Goal: Transaction & Acquisition: Purchase product/service

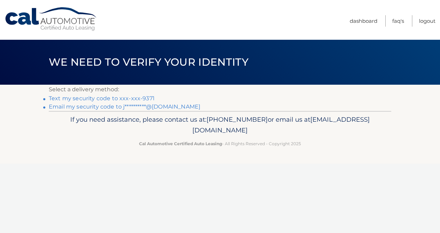
click at [121, 98] on link "Text my security code to xxx-xxx-9371" at bounding box center [102, 98] width 106 height 7
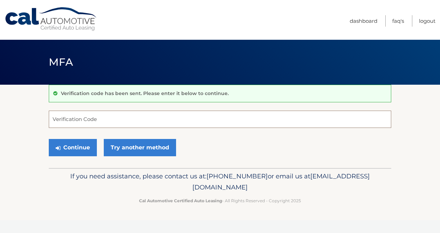
click at [125, 118] on input "Verification Code" at bounding box center [220, 119] width 343 height 17
click at [60, 122] on input "257277" at bounding box center [220, 119] width 343 height 17
type input "247277"
click at [77, 149] on button "Continue" at bounding box center [73, 147] width 48 height 17
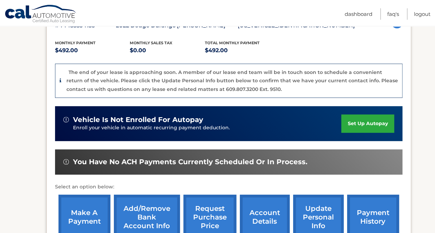
scroll to position [138, 0]
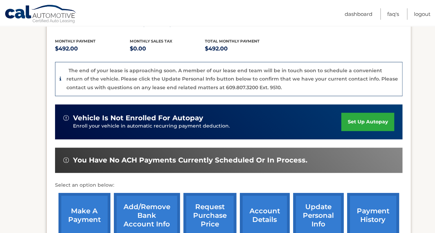
click at [84, 211] on link "make a payment" at bounding box center [84, 215] width 52 height 45
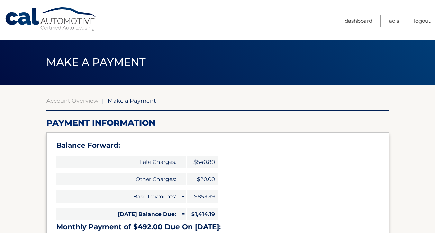
select select "MWY5MmNhZmQtOTY2OS00MTUyLWFhNzQtMDViYmYxZTBmNGVi"
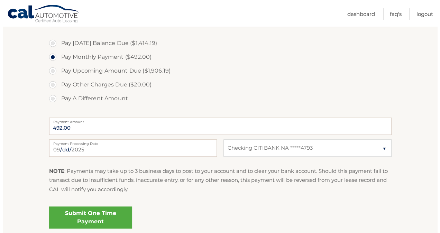
scroll to position [346, 0]
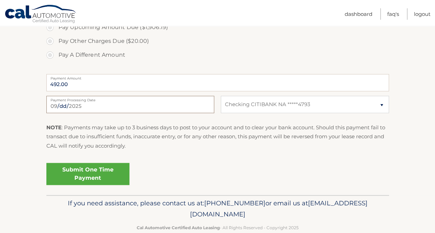
click at [191, 108] on input "2025-09-02" at bounding box center [130, 104] width 168 height 17
type input "2025-09-03"
click at [90, 174] on link "Submit One Time Payment" at bounding box center [87, 174] width 83 height 22
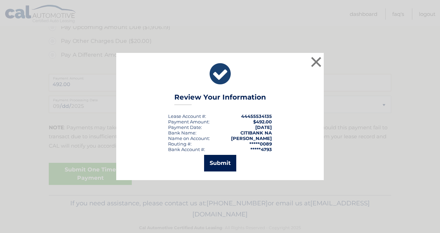
click at [216, 161] on button "Submit" at bounding box center [220, 163] width 32 height 17
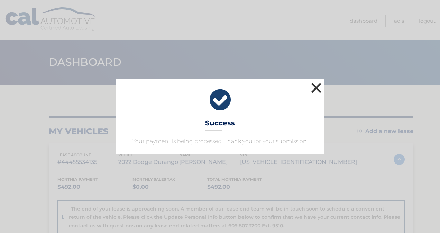
click at [314, 90] on button "×" at bounding box center [316, 88] width 14 height 14
